Goal: Transaction & Acquisition: Purchase product/service

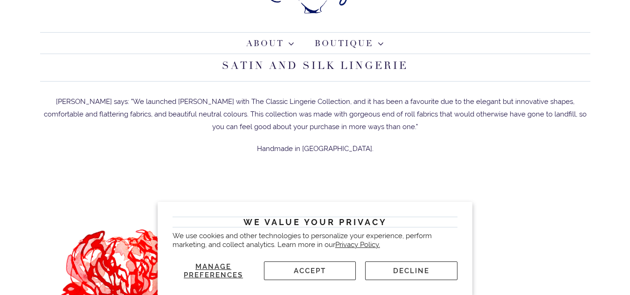
scroll to position [93, 0]
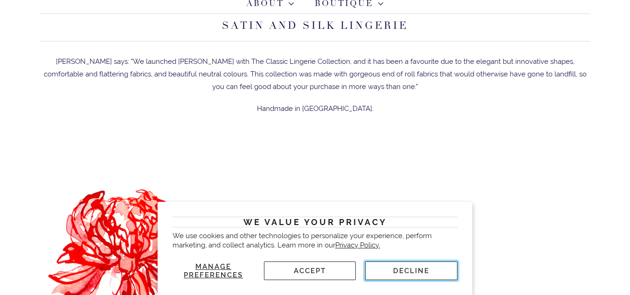
click at [398, 270] on button "Decline" at bounding box center [411, 271] width 92 height 19
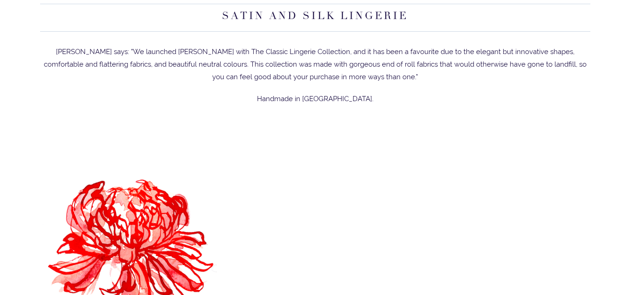
scroll to position [0, 0]
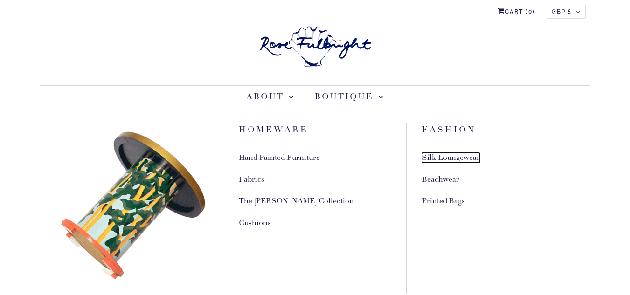
click at [435, 159] on link "Silk Loungewear" at bounding box center [451, 158] width 58 height 10
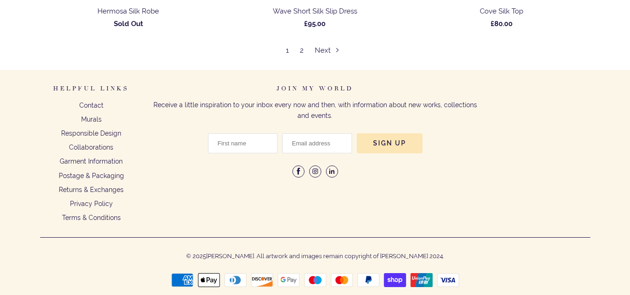
scroll to position [5161, 0]
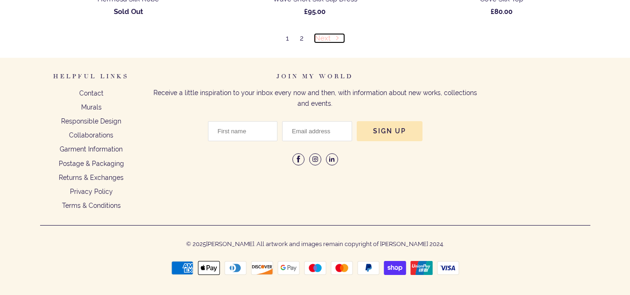
click at [321, 36] on link "Next" at bounding box center [329, 38] width 29 height 8
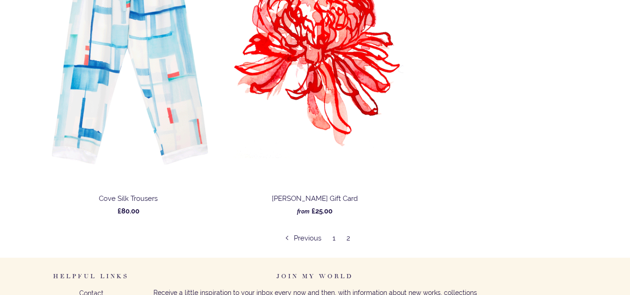
scroll to position [1540, 0]
